Goal: Transaction & Acquisition: Purchase product/service

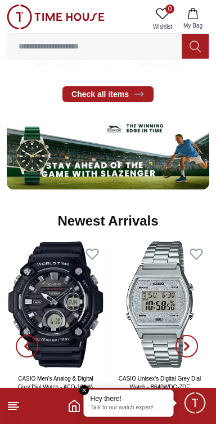
scroll to position [578, 0]
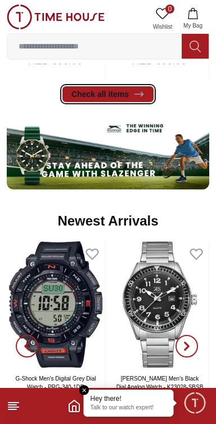
click at [144, 93] on link "Check all items" at bounding box center [108, 94] width 91 height 16
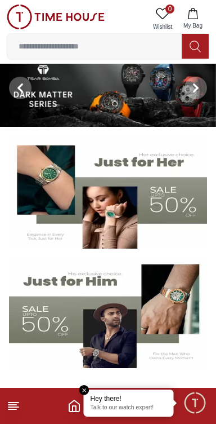
scroll to position [0, 0]
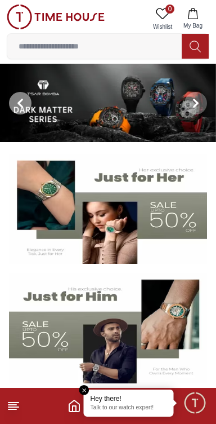
click at [20, 100] on icon at bounding box center [20, 102] width 3 height 7
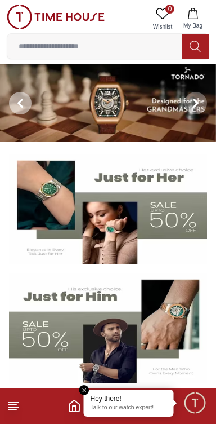
click at [19, 96] on span at bounding box center [20, 103] width 23 height 23
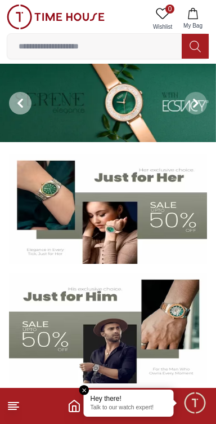
click at [14, 97] on span at bounding box center [20, 103] width 23 height 23
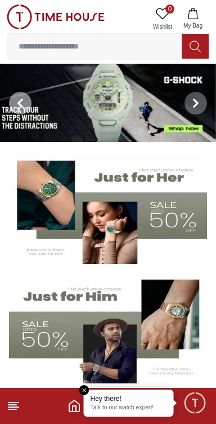
click at [15, 97] on span at bounding box center [20, 103] width 23 height 23
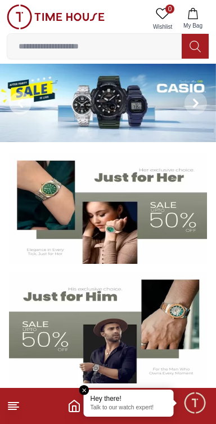
click at [11, 96] on span at bounding box center [20, 103] width 23 height 23
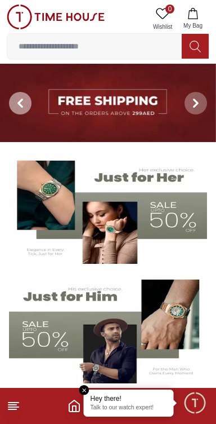
click at [12, 98] on span at bounding box center [20, 103] width 23 height 23
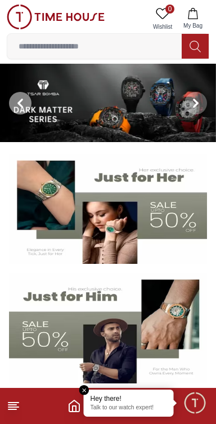
click at [12, 99] on span at bounding box center [20, 103] width 23 height 23
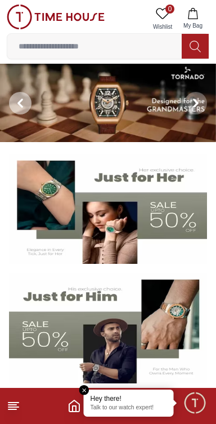
click at [12, 99] on span at bounding box center [20, 103] width 23 height 23
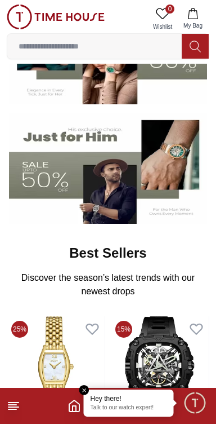
scroll to position [160, 0]
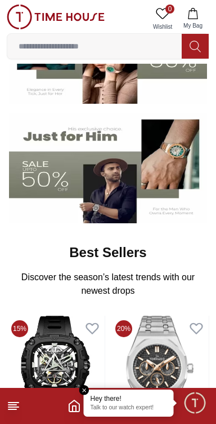
click at [99, 191] on img at bounding box center [108, 168] width 198 height 110
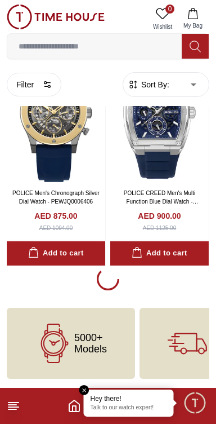
scroll to position [1998, 0]
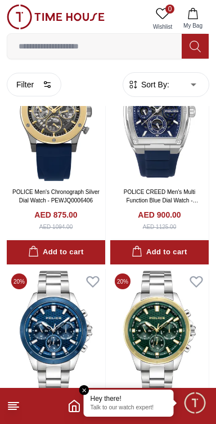
scroll to position [1998, 0]
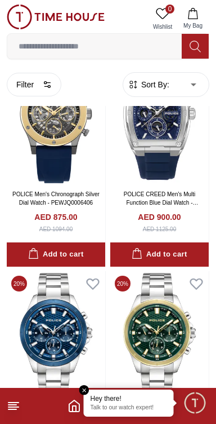
scroll to position [1996, 0]
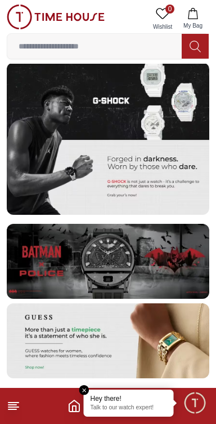
scroll to position [160, 0]
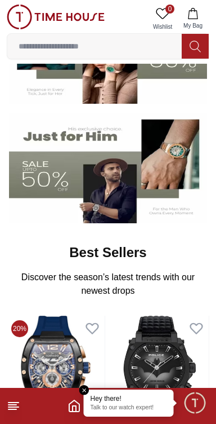
click at [151, 49] on input at bounding box center [94, 46] width 175 height 23
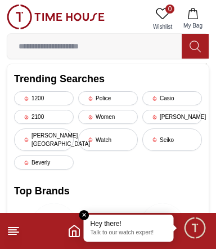
click at [13, 228] on line at bounding box center [13, 228] width 10 height 0
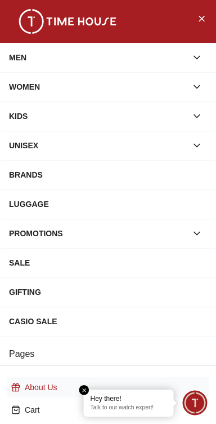
click at [74, 383] on p "About Us" at bounding box center [113, 386] width 176 height 11
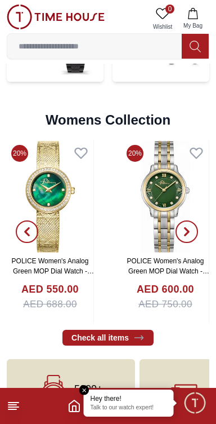
scroll to position [2586, 0]
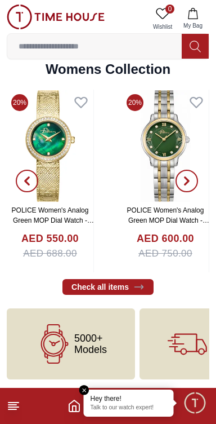
click at [86, 392] on em "Close tooltip" at bounding box center [84, 390] width 10 height 10
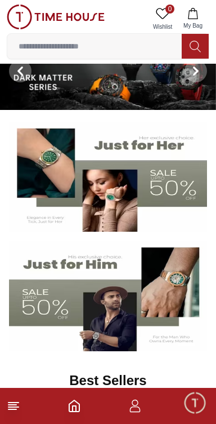
scroll to position [0, 0]
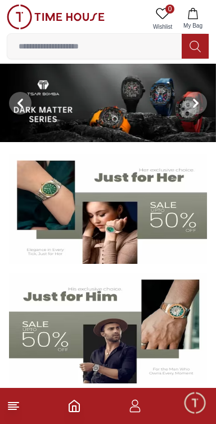
click at [194, 49] on icon at bounding box center [195, 46] width 11 height 11
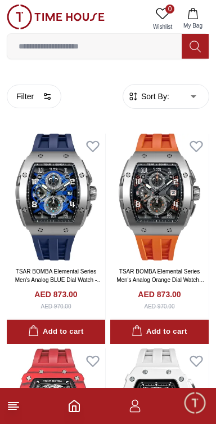
click at [146, 47] on input at bounding box center [94, 46] width 175 height 23
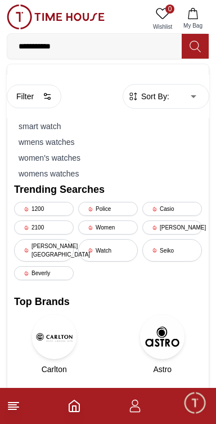
type input "**********"
click at [200, 38] on button at bounding box center [195, 46] width 27 height 25
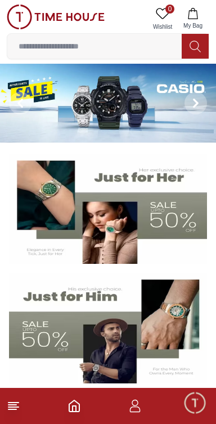
click at [197, 17] on icon "button" at bounding box center [193, 13] width 11 height 11
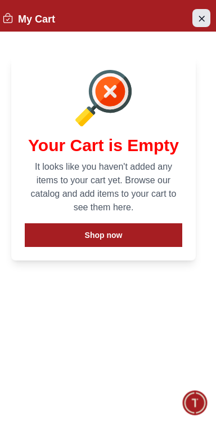
click at [196, 25] on button "Close Account" at bounding box center [202, 18] width 18 height 18
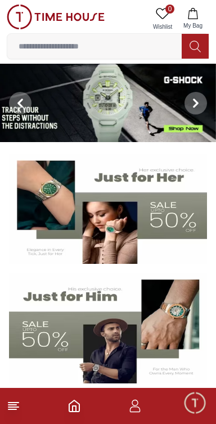
click at [167, 16] on icon at bounding box center [163, 13] width 13 height 11
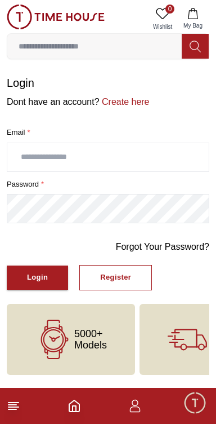
click at [192, 410] on span "Minimize live chat window" at bounding box center [195, 402] width 33 height 33
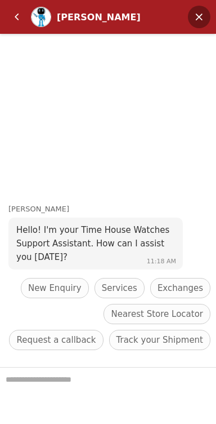
click at [197, 14] on em "Minimize" at bounding box center [199, 17] width 23 height 23
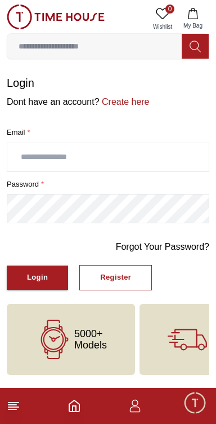
click at [81, 408] on icon "Home" at bounding box center [75, 406] width 14 height 14
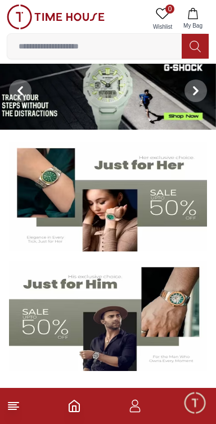
scroll to position [12, 0]
click at [52, 187] on img at bounding box center [108, 196] width 198 height 110
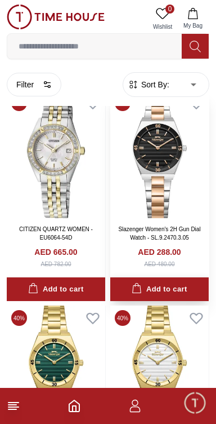
scroll to position [6150, 0]
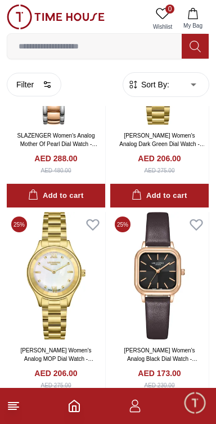
scroll to position [8446, 0]
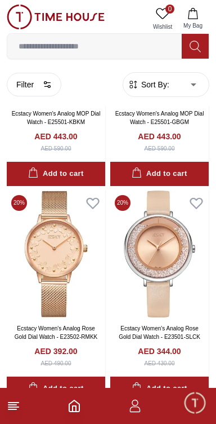
scroll to position [12551, 0]
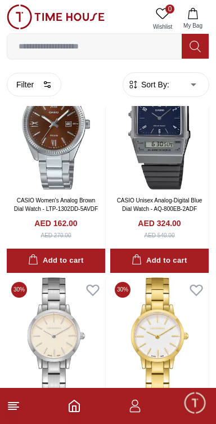
scroll to position [14689, 0]
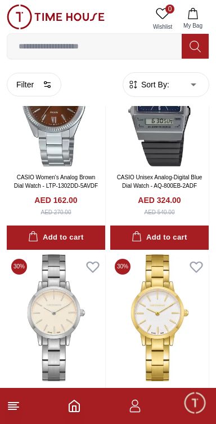
scroll to position [14888, 0]
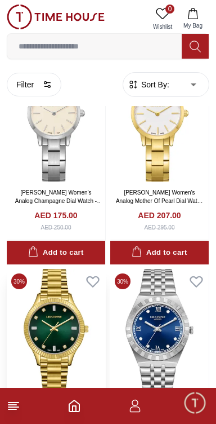
click at [105, 356] on img at bounding box center [56, 332] width 99 height 127
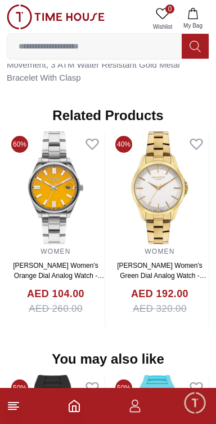
scroll to position [923, 0]
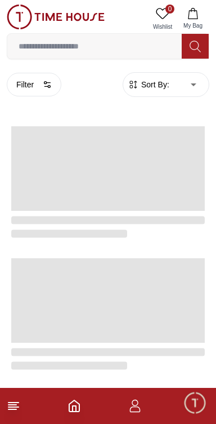
scroll to position [1937, 0]
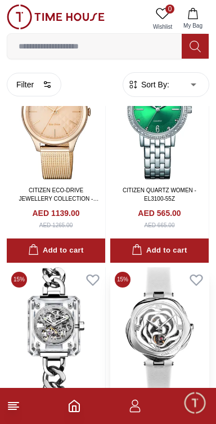
click at [167, 267] on img at bounding box center [159, 330] width 99 height 127
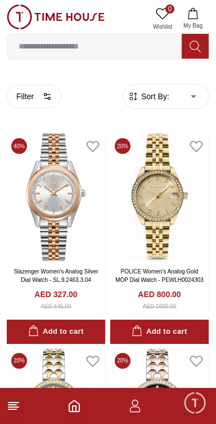
scroll to position [4, 0]
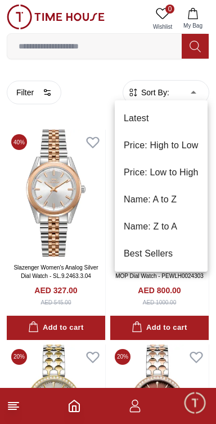
click at [25, 87] on div at bounding box center [108, 212] width 216 height 424
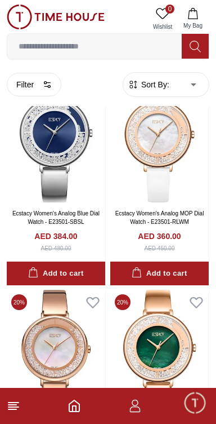
click at [36, 94] on div at bounding box center [108, 212] width 216 height 424
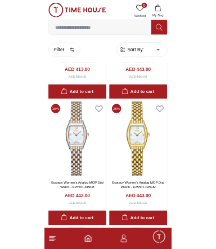
scroll to position [12190, 0]
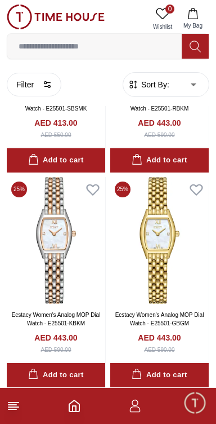
click at [149, 44] on input at bounding box center [94, 46] width 175 height 23
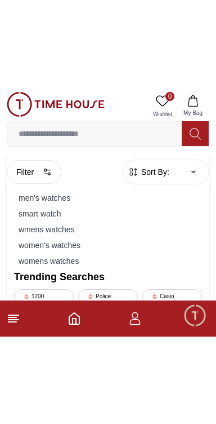
scroll to position [12226, 0]
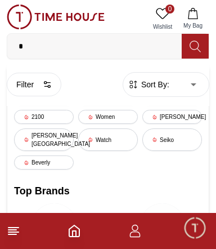
click at [126, 43] on input "*" at bounding box center [94, 46] width 175 height 23
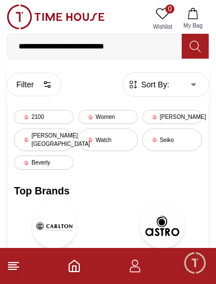
type input "**********"
click at [200, 41] on icon at bounding box center [195, 46] width 11 height 13
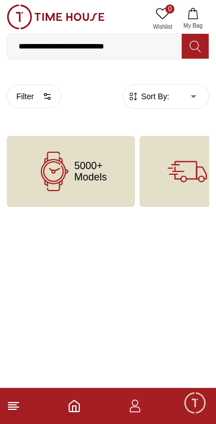
click at [141, 70] on body "**********" at bounding box center [108, 103] width 216 height 207
click at [194, 47] on icon at bounding box center [195, 46] width 11 height 13
click at [184, 47] on button at bounding box center [195, 46] width 27 height 25
click at [193, 50] on icon at bounding box center [195, 46] width 11 height 13
click at [125, 50] on input "**********" at bounding box center [94, 46] width 175 height 23
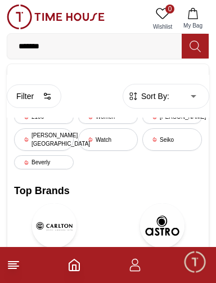
type input "*"
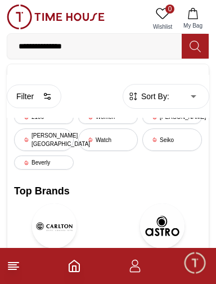
type input "**********"
click at [204, 39] on button at bounding box center [195, 46] width 27 height 25
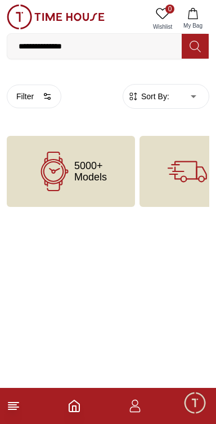
click at [92, 177] on span "5000+ Models" at bounding box center [90, 171] width 33 height 23
click at [85, 166] on span "5000+ Models" at bounding box center [90, 171] width 33 height 23
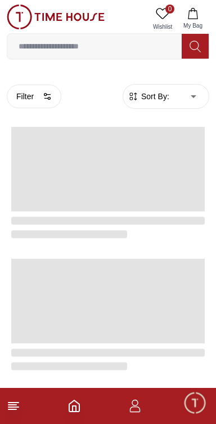
scroll to position [1937, 0]
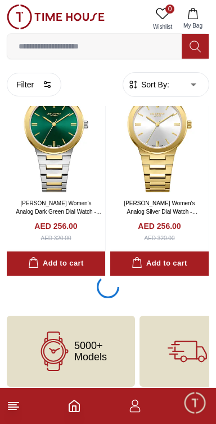
scroll to position [4149, 0]
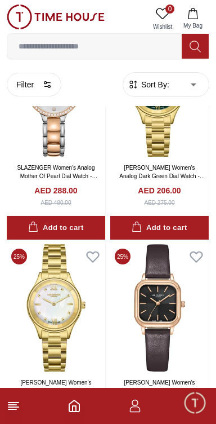
scroll to position [8446, 0]
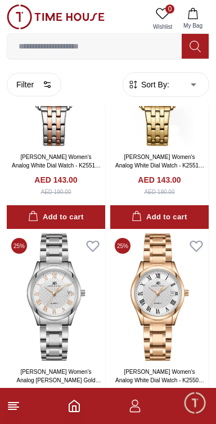
scroll to position [10591, 0]
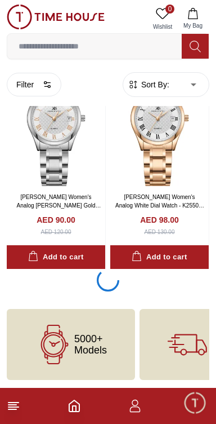
click at [166, 10] on span "0" at bounding box center [170, 9] width 9 height 9
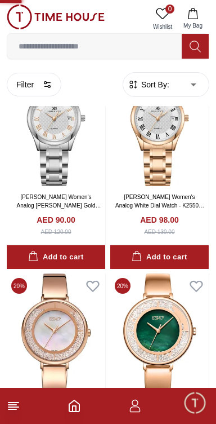
scroll to position [10685, 0]
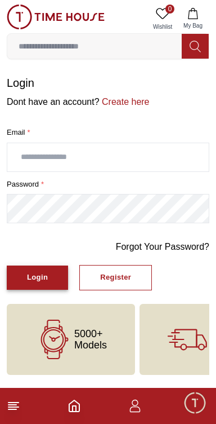
click at [32, 286] on button "Login" at bounding box center [37, 277] width 61 height 24
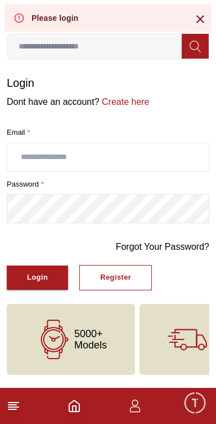
click at [203, 15] on icon at bounding box center [201, 19] width 14 height 14
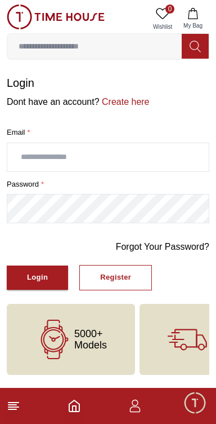
click at [183, 347] on icon at bounding box center [184, 346] width 7 height 7
click at [135, 410] on icon "button" at bounding box center [135, 406] width 14 height 14
click at [136, 410] on icon "button" at bounding box center [135, 406] width 14 height 14
click at [74, 410] on icon "Home" at bounding box center [75, 406] width 14 height 14
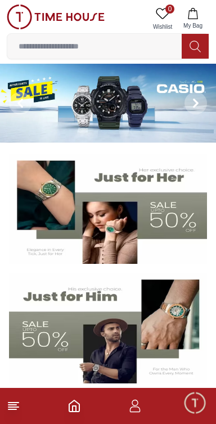
click at [109, 359] on img at bounding box center [108, 328] width 198 height 110
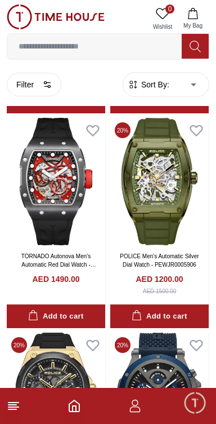
scroll to position [1509, 0]
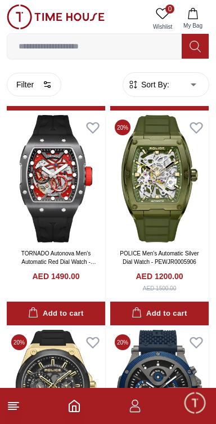
scroll to position [1510, 0]
click at [41, 196] on img at bounding box center [56, 178] width 99 height 127
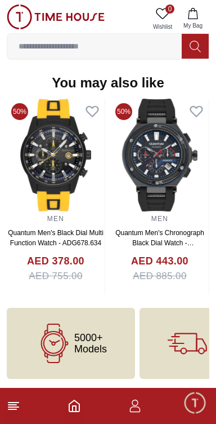
scroll to position [1145, 0]
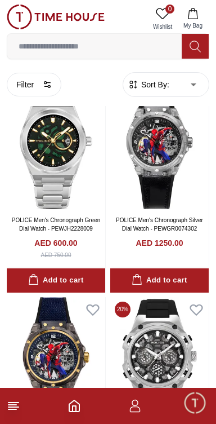
scroll to position [2400, 0]
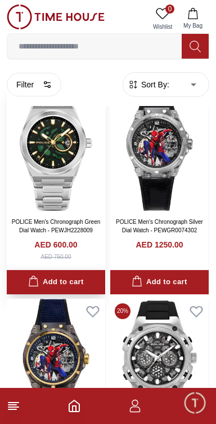
click at [53, 287] on div "Add to cart" at bounding box center [55, 282] width 55 height 13
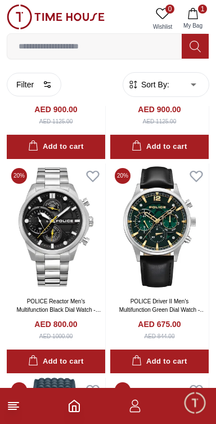
scroll to position [3396, 0]
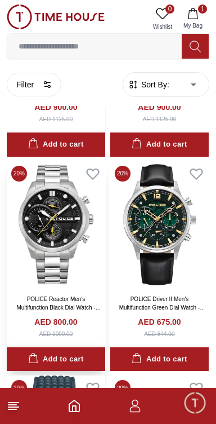
click at [54, 360] on div "Add to cart" at bounding box center [55, 359] width 55 height 13
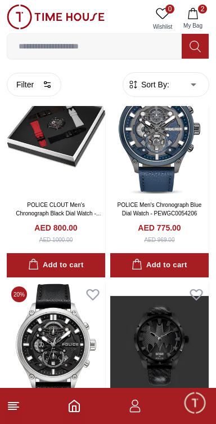
scroll to position [4144, 0]
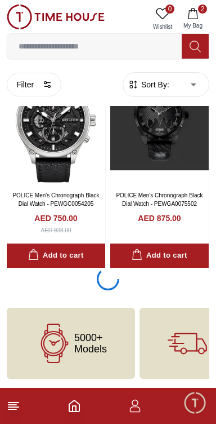
scroll to position [1893, 0]
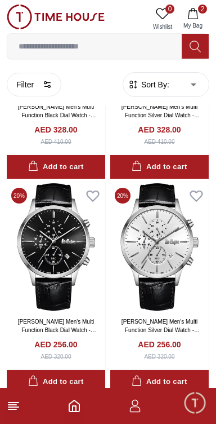
scroll to position [3582, 0]
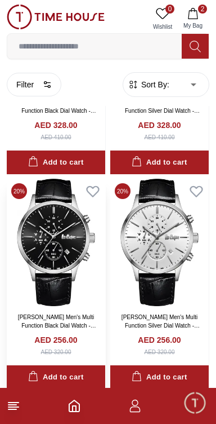
click at [46, 258] on img at bounding box center [56, 242] width 99 height 127
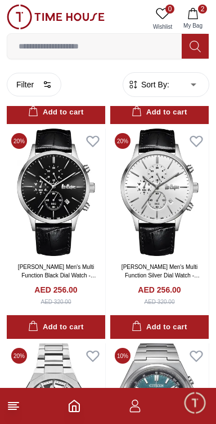
scroll to position [3634, 0]
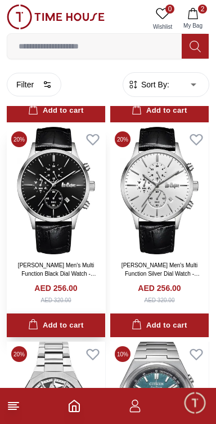
click at [55, 332] on div "Add to cart" at bounding box center [55, 325] width 55 height 13
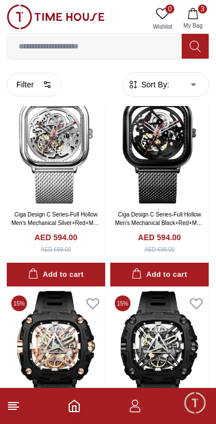
scroll to position [6122, 0]
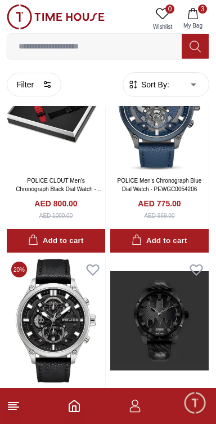
scroll to position [8430, 0]
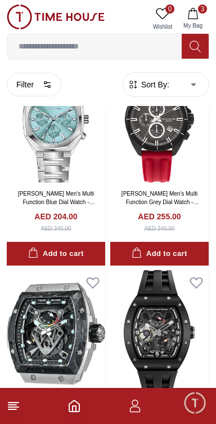
scroll to position [12729, 0]
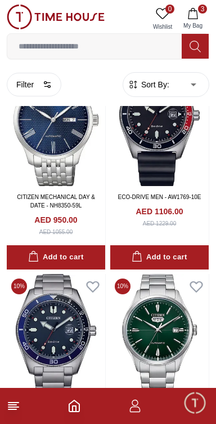
scroll to position [17000, 0]
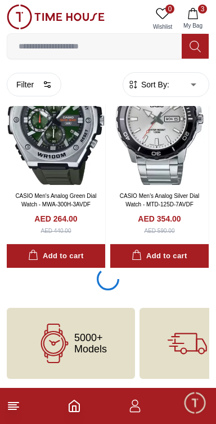
scroll to position [21297, 0]
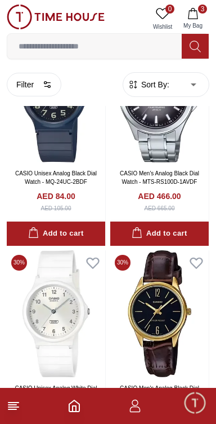
scroll to position [25594, 0]
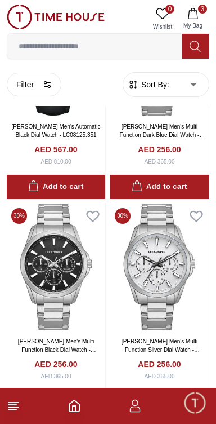
scroll to position [29891, 0]
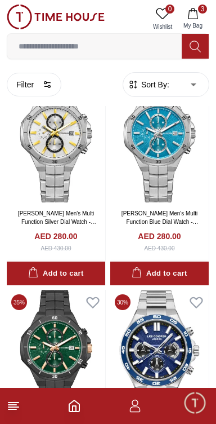
scroll to position [30497, 0]
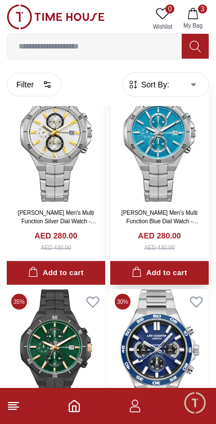
click at [158, 152] on img at bounding box center [159, 138] width 99 height 127
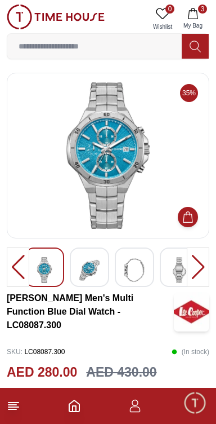
click at [87, 269] on img at bounding box center [89, 270] width 20 height 26
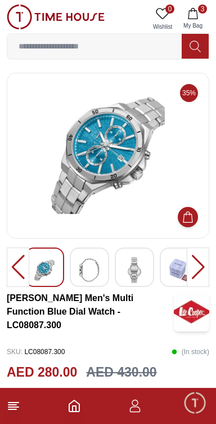
click at [90, 272] on img at bounding box center [89, 270] width 20 height 26
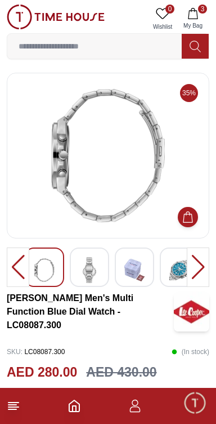
click at [137, 271] on img at bounding box center [135, 270] width 20 height 26
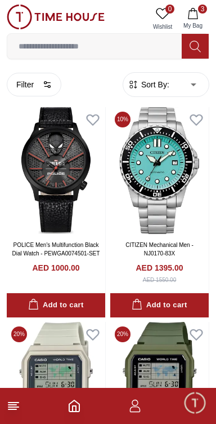
scroll to position [2341, 0]
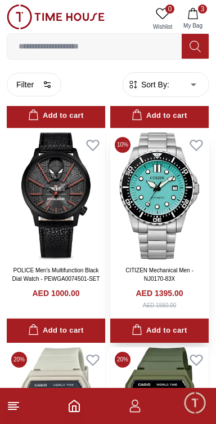
click at [146, 204] on img at bounding box center [159, 195] width 99 height 127
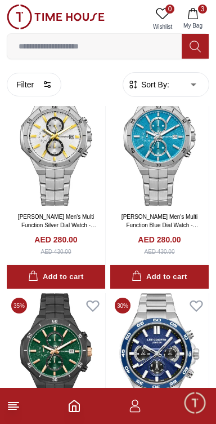
scroll to position [30493, 0]
click at [170, 180] on img at bounding box center [159, 142] width 99 height 127
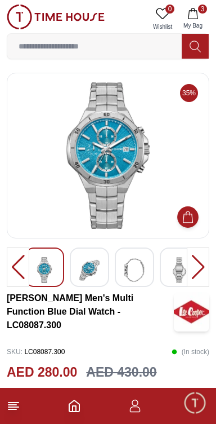
click at [192, 217] on icon "Add to Cart" at bounding box center [188, 217] width 10 height 12
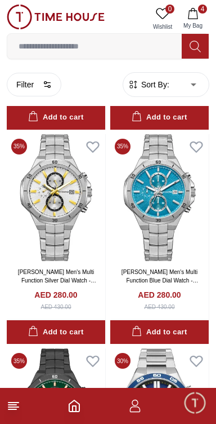
scroll to position [30440, 0]
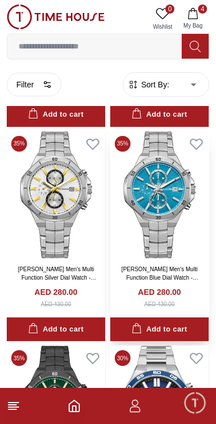
click at [162, 336] on div "Add to cart" at bounding box center [159, 329] width 55 height 13
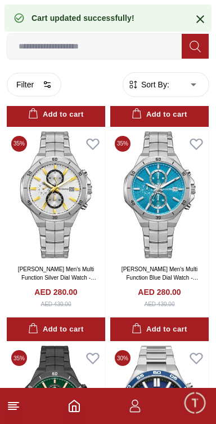
click at [150, 10] on div "Cart updated successfully!" at bounding box center [108, 18] width 207 height 27
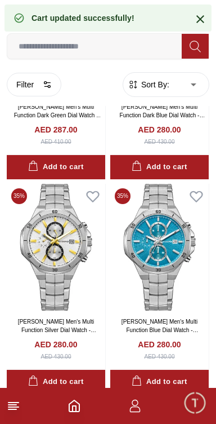
scroll to position [30388, 0]
click at [76, 19] on div "Cart updated successfully!" at bounding box center [83, 17] width 103 height 11
click at [119, 12] on div "Cart updated successfully!" at bounding box center [83, 17] width 103 height 11
click at [121, 14] on div "Cart updated successfully!" at bounding box center [83, 17] width 103 height 11
click at [199, 13] on icon at bounding box center [201, 19] width 14 height 14
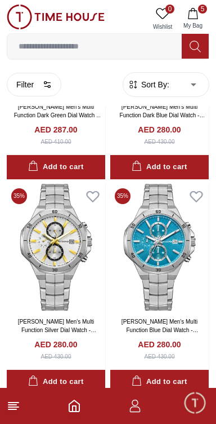
scroll to position [24567, 0]
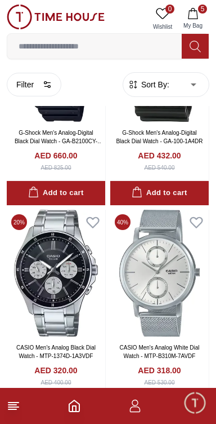
click at [197, 15] on icon "button" at bounding box center [193, 13] width 11 height 11
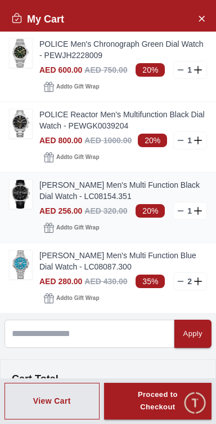
click at [198, 210] on icon at bounding box center [198, 210] width 8 height 1
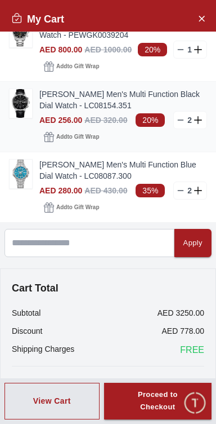
scroll to position [0, 0]
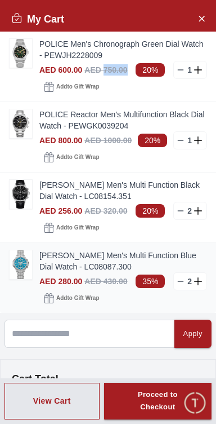
click at [198, 281] on icon at bounding box center [198, 281] width 8 height 1
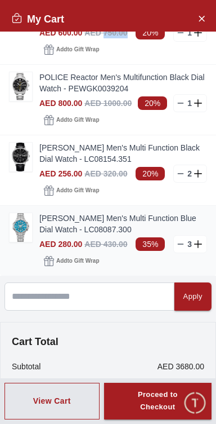
scroll to position [42, 0]
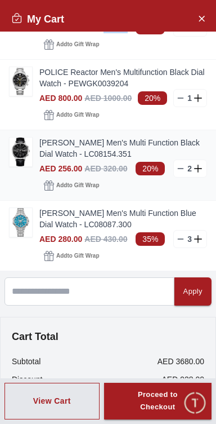
click at [20, 147] on img at bounding box center [21, 151] width 23 height 29
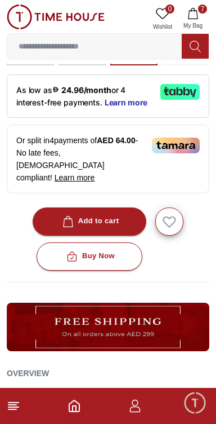
scroll to position [367, 0]
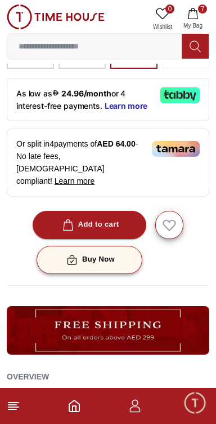
click at [81, 253] on div "Buy Now" at bounding box center [89, 259] width 51 height 13
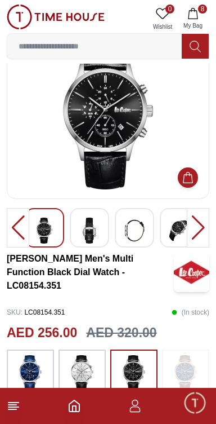
scroll to position [51, 0]
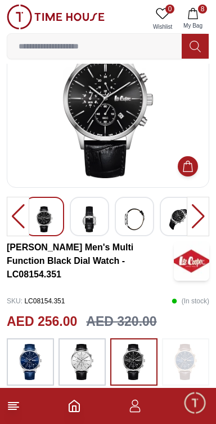
click at [85, 361] on img at bounding box center [82, 362] width 28 height 36
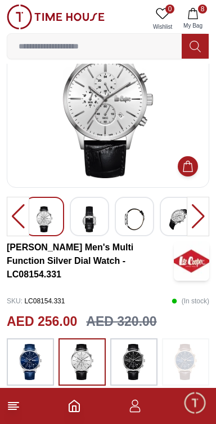
click at [137, 371] on img at bounding box center [134, 362] width 28 height 36
click at [14, 409] on line at bounding box center [12, 409] width 8 height 0
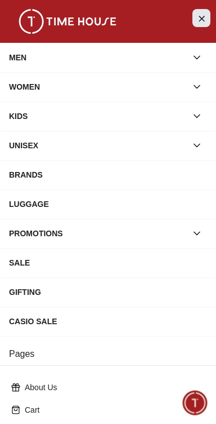
click at [203, 15] on icon "Close Menu" at bounding box center [201, 18] width 9 height 14
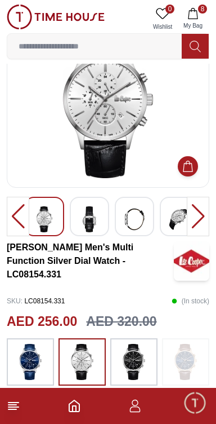
click at [173, 423] on footer "8" at bounding box center [108, 406] width 216 height 36
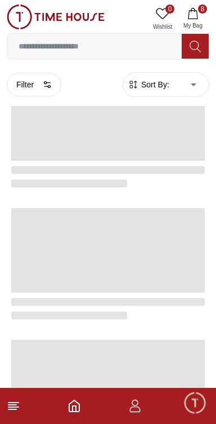
scroll to position [1937, 0]
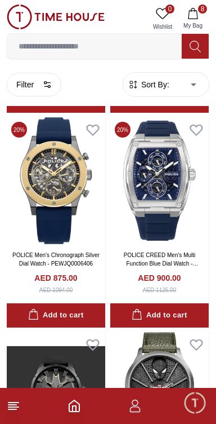
click at [202, 9] on span "8" at bounding box center [202, 9] width 9 height 9
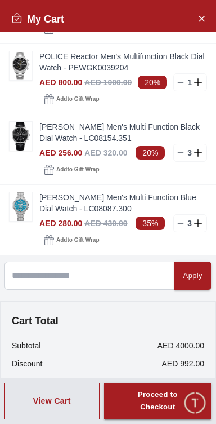
scroll to position [91, 0]
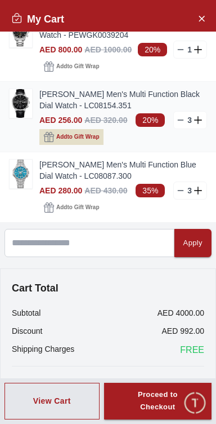
click at [56, 132] on span "Add to Gift Wrap" at bounding box center [77, 136] width 43 height 11
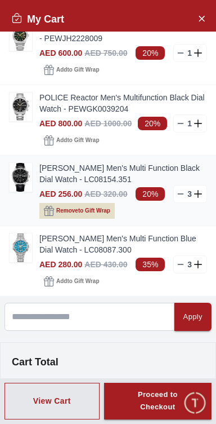
scroll to position [15, 0]
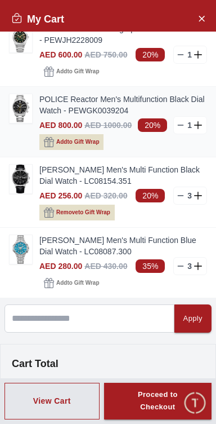
click at [80, 140] on span "Add to Gift Wrap" at bounding box center [77, 141] width 43 height 11
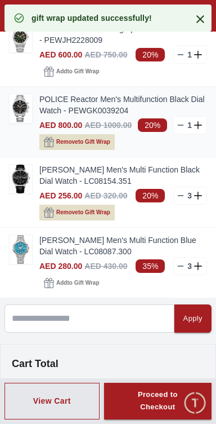
scroll to position [0, 0]
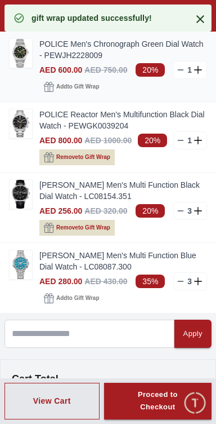
click at [81, 73] on div "AED 600.00 AED 750.00" at bounding box center [83, 69] width 88 height 11
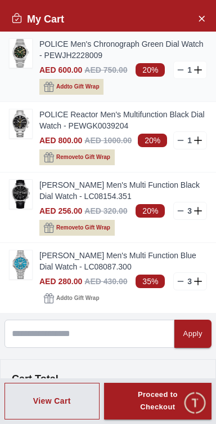
click at [78, 83] on span "Add to Gift Wrap" at bounding box center [77, 86] width 43 height 11
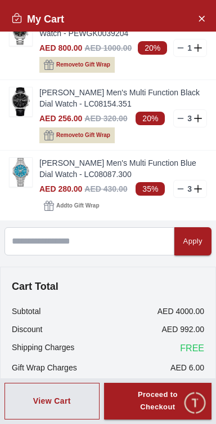
scroll to position [109, 0]
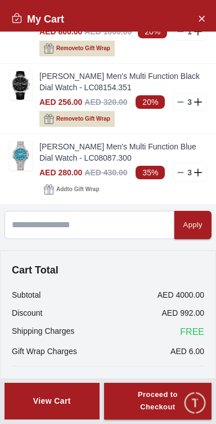
click at [65, 407] on button "View Cart" at bounding box center [52, 401] width 95 height 37
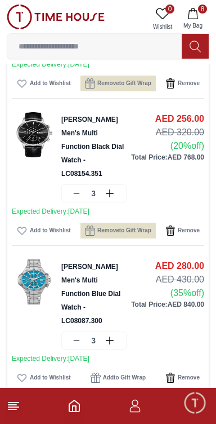
scroll to position [286, 0]
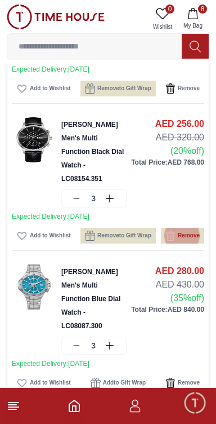
click at [171, 230] on icon "button" at bounding box center [171, 235] width 8 height 10
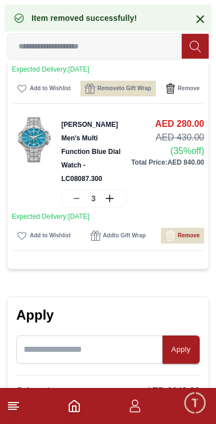
scroll to position [145, 0]
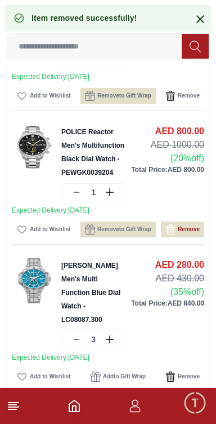
click at [173, 224] on icon "button" at bounding box center [171, 229] width 10 height 10
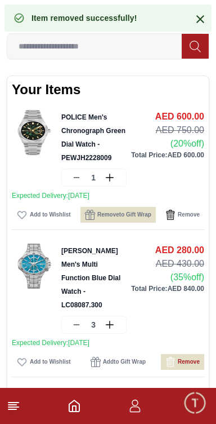
scroll to position [0, 0]
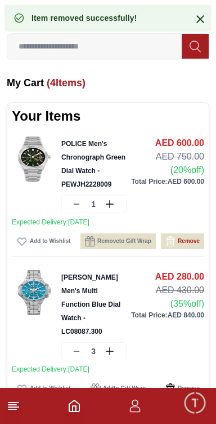
click at [172, 238] on icon "button" at bounding box center [171, 241] width 10 height 10
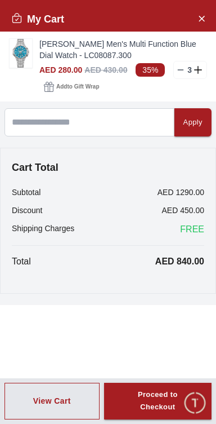
click at [177, 265] on p "AED 840.00" at bounding box center [180, 262] width 49 height 14
click at [152, 282] on div "Cart Total Subtotal AED 1290.00 Discount AED 450.00 Shipping Charges FREE Total…" at bounding box center [108, 221] width 216 height 146
click at [162, 216] on div "Subtotal AED 1290.00 Discount AED 450.00 Shipping Charges FREE Total AED 840.00" at bounding box center [108, 228] width 193 height 82
click at [200, 10] on button "Close Account" at bounding box center [202, 18] width 18 height 18
click at [195, 122] on div "Apply" at bounding box center [193, 122] width 19 height 13
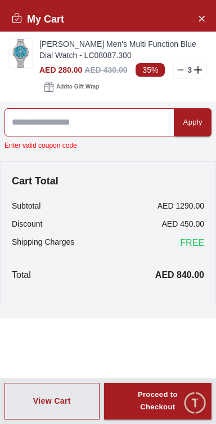
click at [67, 123] on input at bounding box center [90, 122] width 170 height 28
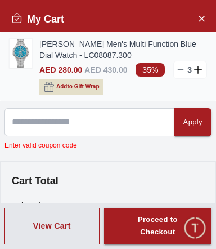
click at [61, 85] on span "Add to Gift Wrap" at bounding box center [77, 86] width 43 height 11
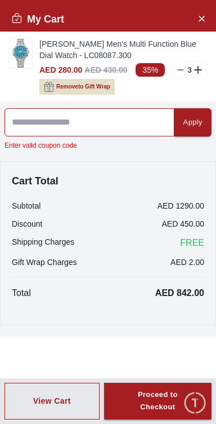
click at [123, 121] on input at bounding box center [90, 122] width 170 height 28
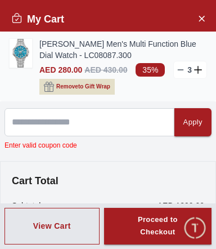
click at [181, 70] on line at bounding box center [181, 70] width 5 height 0
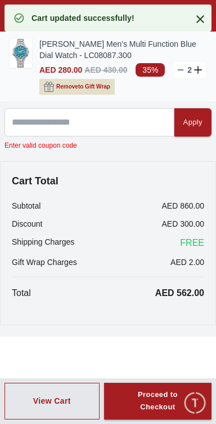
click at [181, 70] on line at bounding box center [181, 70] width 5 height 0
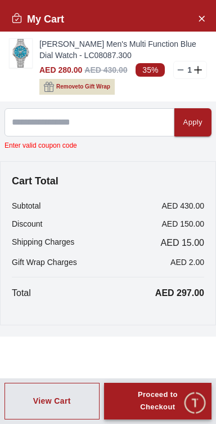
click at [158, 407] on div "Proceed to Checkout" at bounding box center [158, 401] width 67 height 26
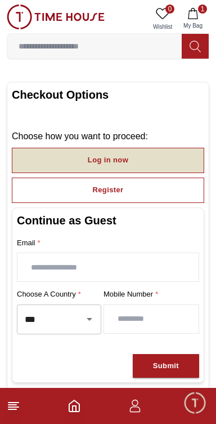
click at [107, 161] on div "Log in now" at bounding box center [108, 160] width 41 height 13
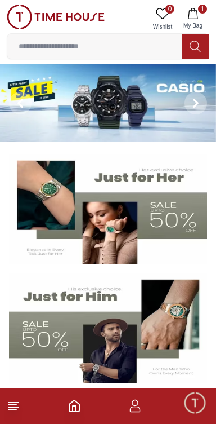
click at [205, 15] on button "1 My Bag" at bounding box center [193, 19] width 33 height 29
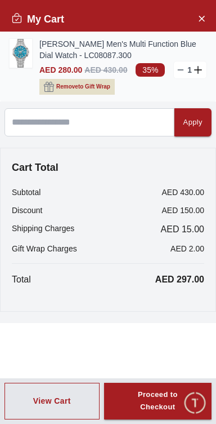
click at [24, 51] on img at bounding box center [21, 53] width 23 height 29
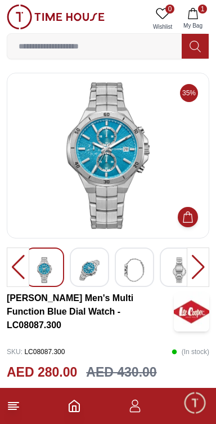
click at [92, 165] on img at bounding box center [108, 155] width 184 height 146
click at [42, 274] on img at bounding box center [44, 270] width 20 height 26
click at [86, 269] on img at bounding box center [89, 270] width 20 height 26
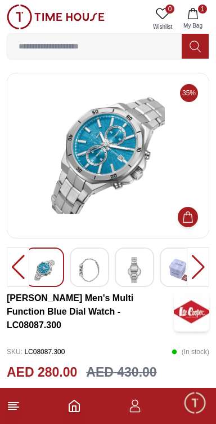
click at [91, 277] on img at bounding box center [89, 270] width 20 height 26
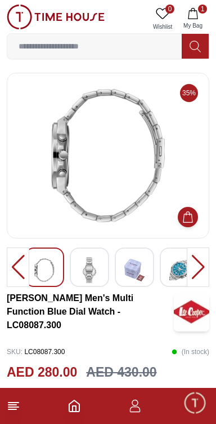
click at [127, 272] on img at bounding box center [135, 270] width 20 height 26
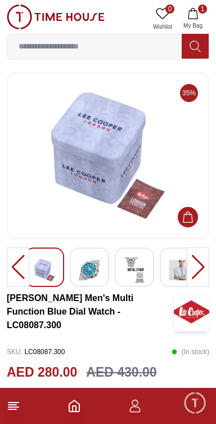
click at [130, 274] on img at bounding box center [135, 270] width 20 height 26
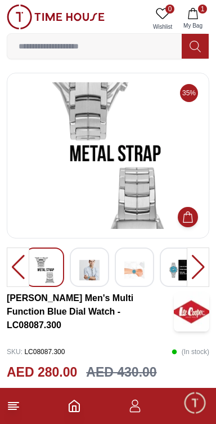
click at [127, 268] on img at bounding box center [135, 270] width 20 height 26
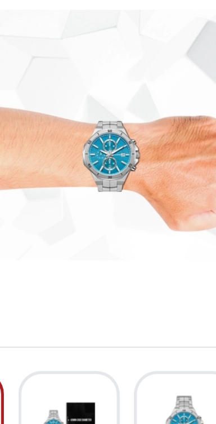
scroll to position [2, 0]
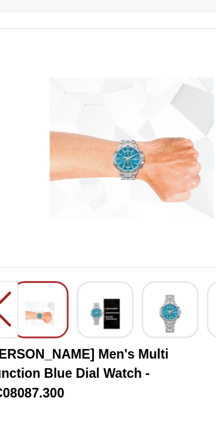
click at [141, 269] on img at bounding box center [135, 268] width 20 height 26
